Goal: Task Accomplishment & Management: Manage account settings

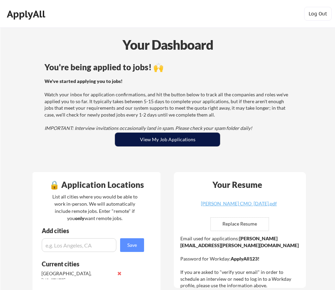
click at [163, 140] on button "View My Job Applications" at bounding box center [167, 140] width 105 height 14
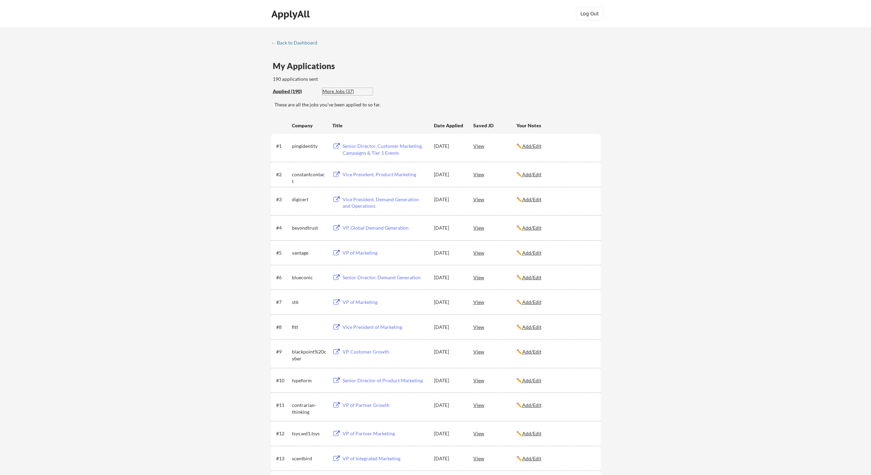
click at [334, 91] on div "More Jobs (37)" at bounding box center [348, 91] width 50 height 7
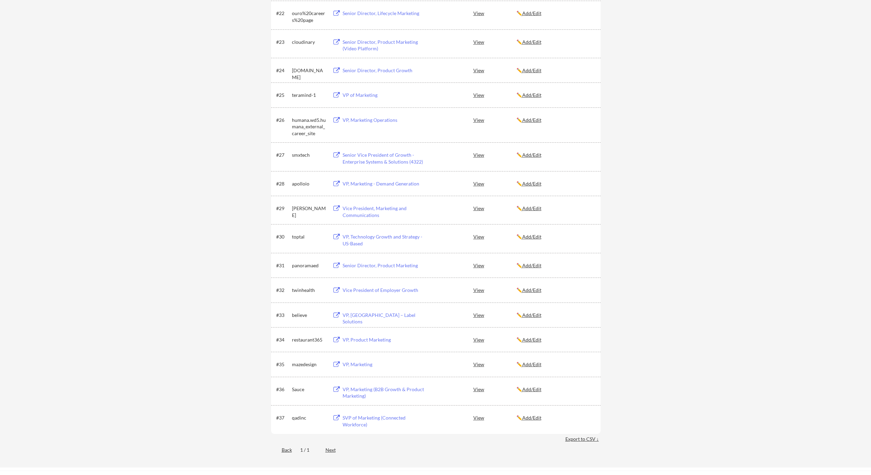
scroll to position [824, 0]
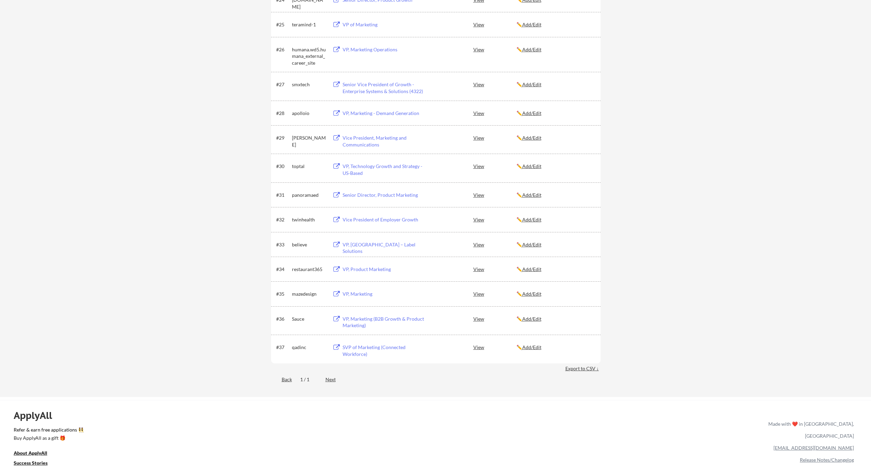
click at [335, 112] on div "View" at bounding box center [495, 113] width 43 height 12
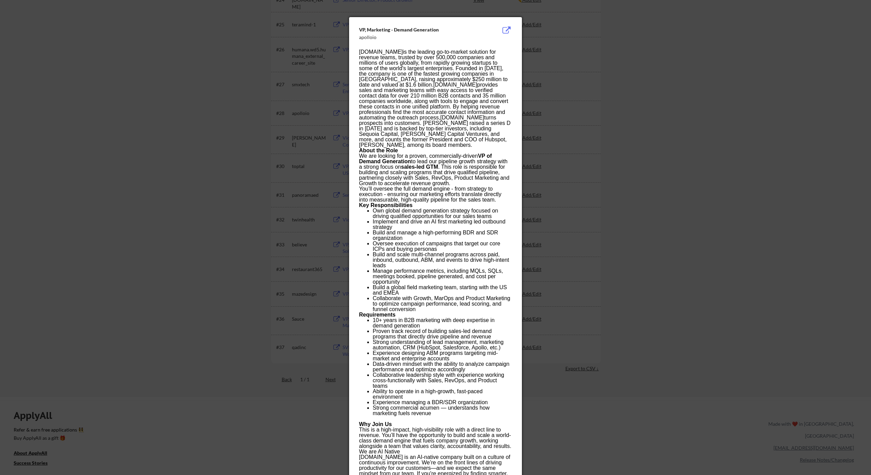
click at [335, 122] on div at bounding box center [435, 237] width 871 height 475
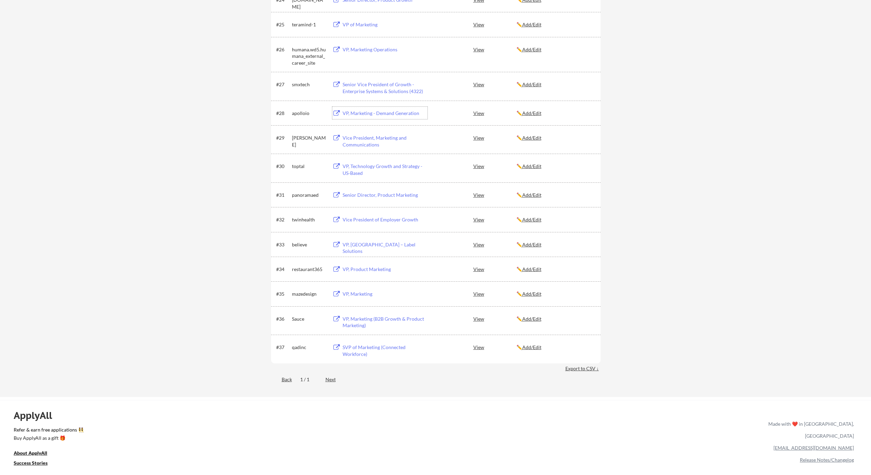
click at [335, 114] on div "VP, Marketing - Demand Generation" at bounding box center [385, 113] width 85 height 7
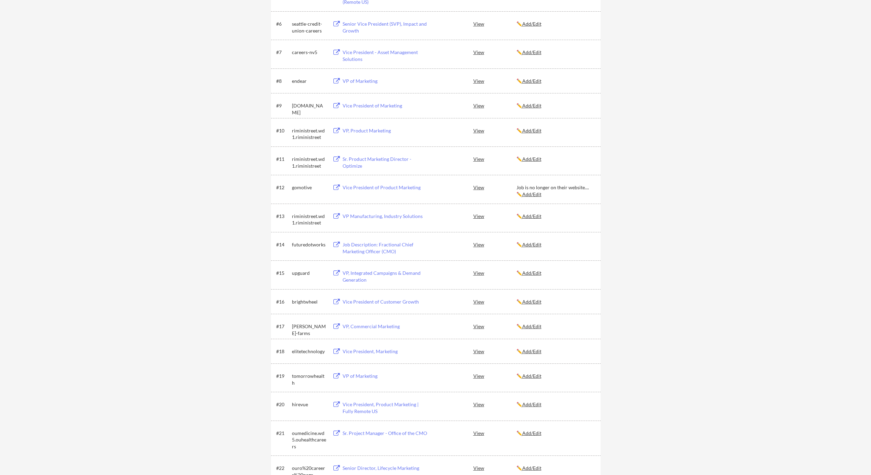
scroll to position [0, 0]
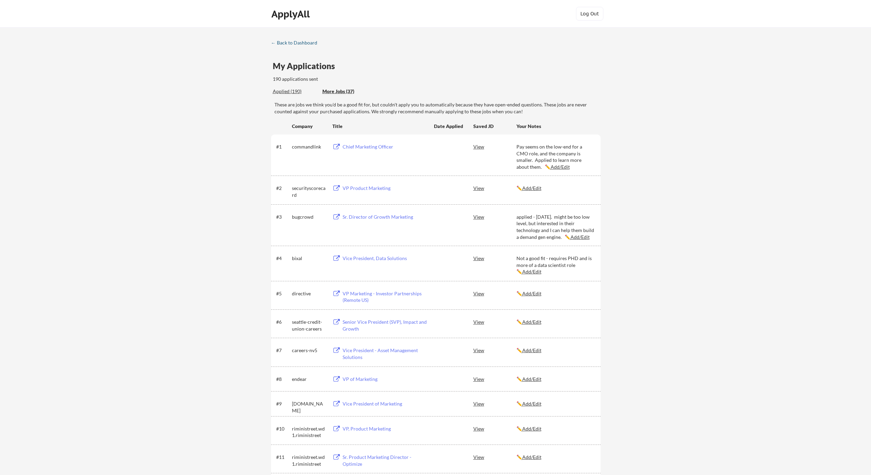
click at [285, 42] on div "← Back to Dashboard" at bounding box center [296, 42] width 51 height 5
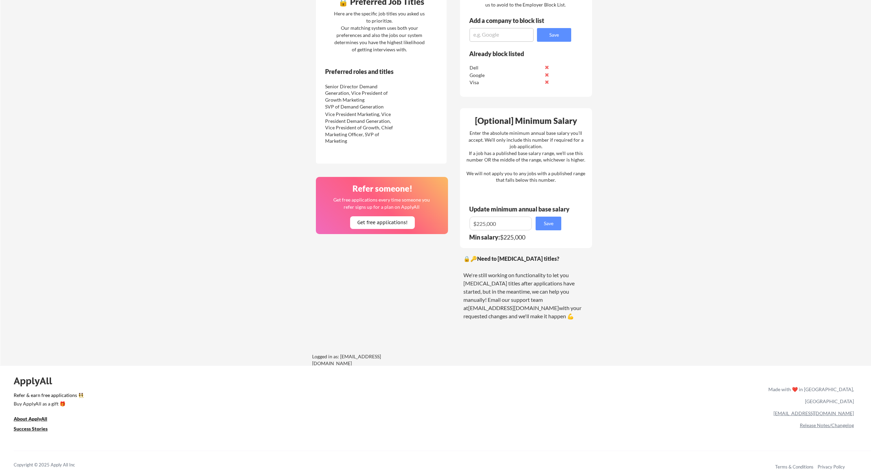
scroll to position [267, 0]
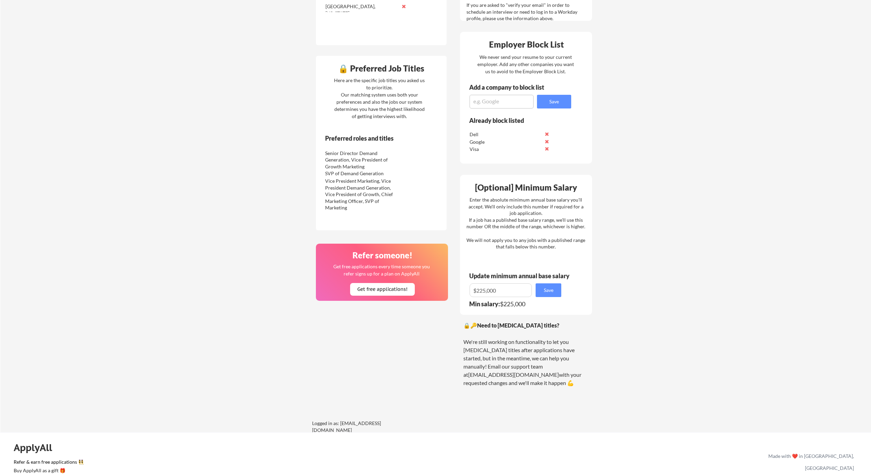
click at [363, 191] on div "Vice President Marketing, Vice President Demand Generation, Vice President of G…" at bounding box center [361, 195] width 72 height 34
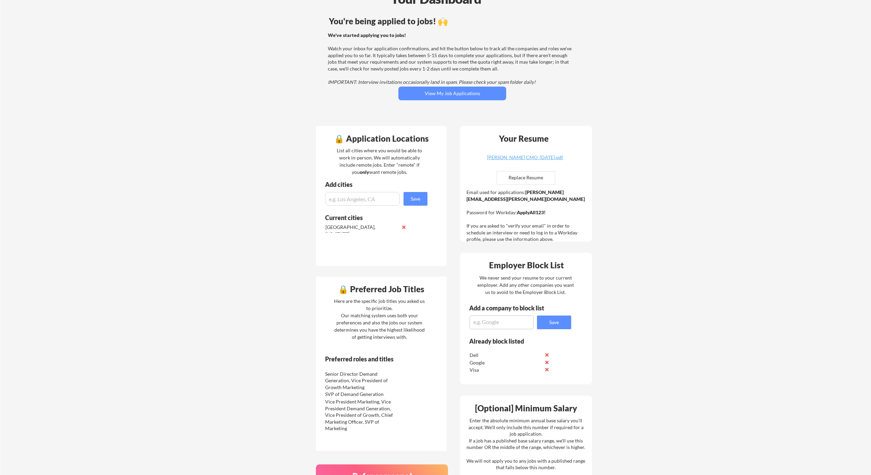
scroll to position [18, 0]
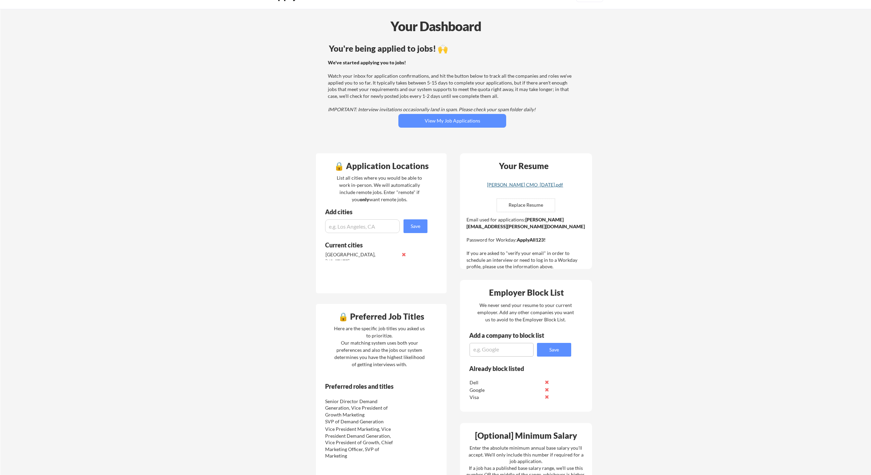
click at [527, 186] on div "[PERSON_NAME] CMO [DATE].pdf" at bounding box center [525, 185] width 81 height 5
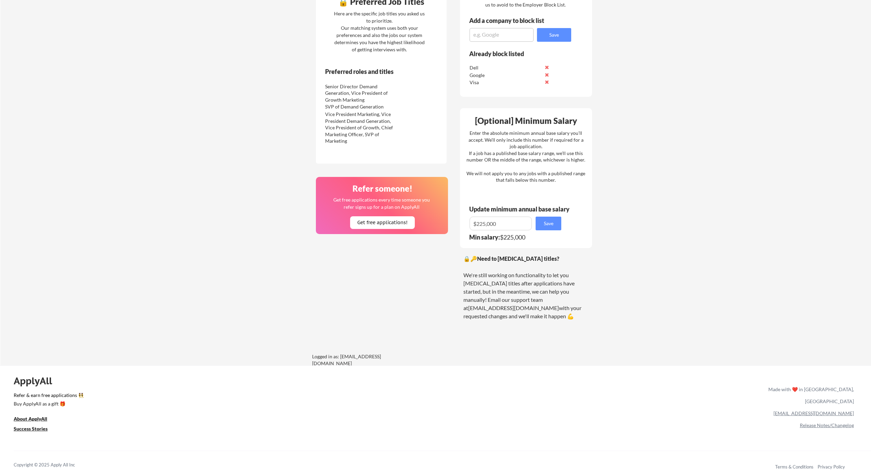
scroll to position [0, 0]
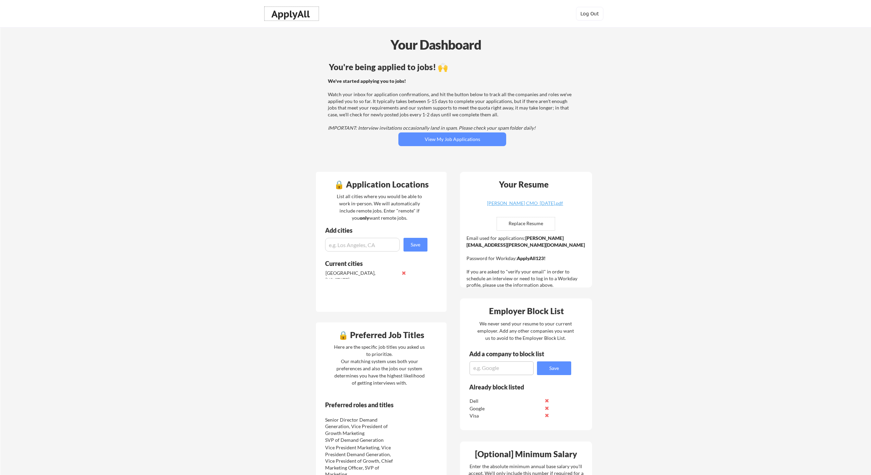
click at [292, 16] on div "ApplyAll" at bounding box center [292, 14] width 40 height 12
click at [294, 15] on div "ApplyAll" at bounding box center [292, 14] width 40 height 12
click at [474, 141] on button "View My Job Applications" at bounding box center [453, 140] width 108 height 14
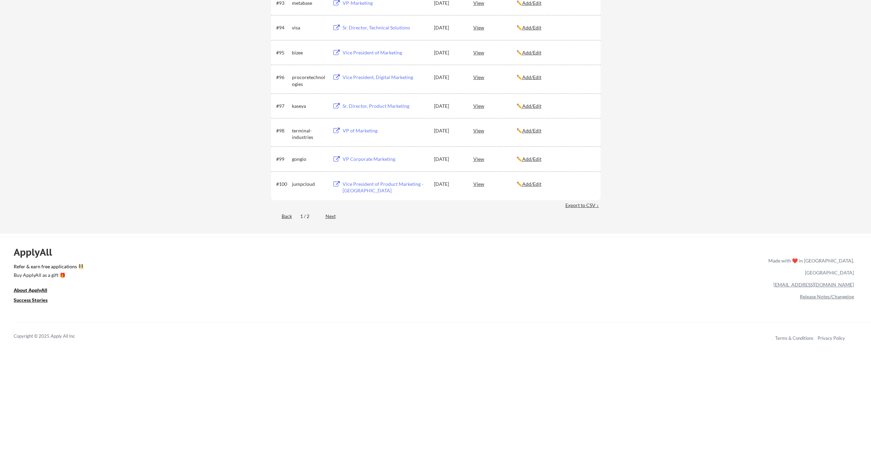
scroll to position [2458, 0]
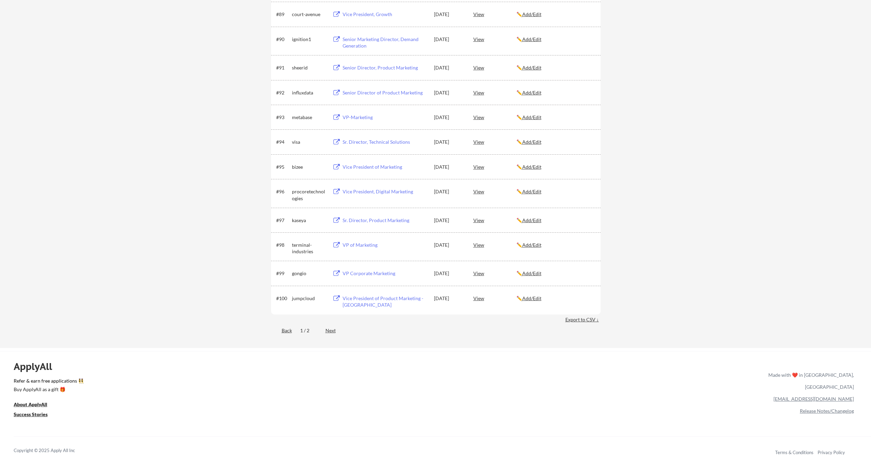
click at [580, 319] on div "Export to CSV ↓" at bounding box center [583, 319] width 35 height 7
click at [579, 321] on div "Export to CSV ↓" at bounding box center [583, 319] width 35 height 7
